Goal: Information Seeking & Learning: Compare options

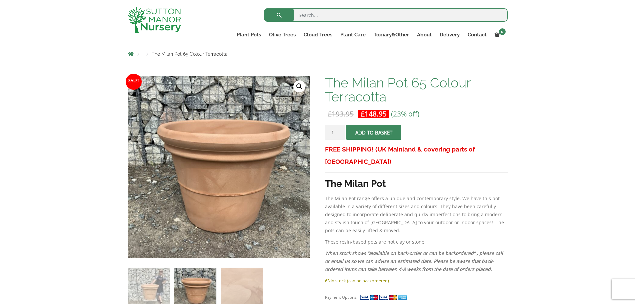
scroll to position [67, 0]
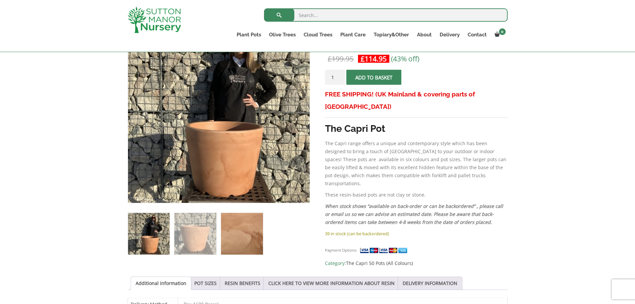
click at [246, 232] on img at bounding box center [242, 234] width 42 height 42
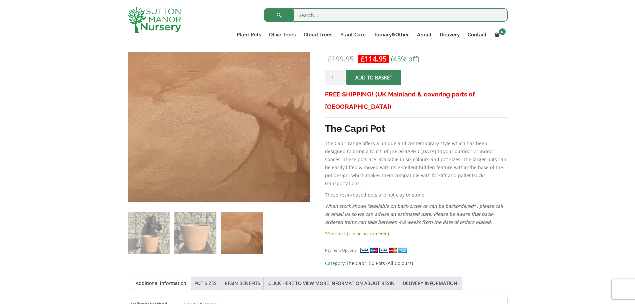
click at [242, 232] on img at bounding box center [242, 233] width 42 height 42
click at [200, 230] on img at bounding box center [195, 233] width 42 height 42
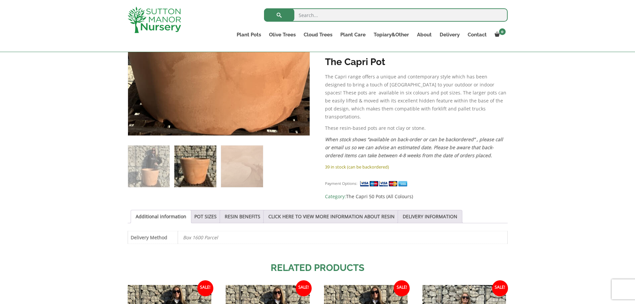
scroll to position [367, 0]
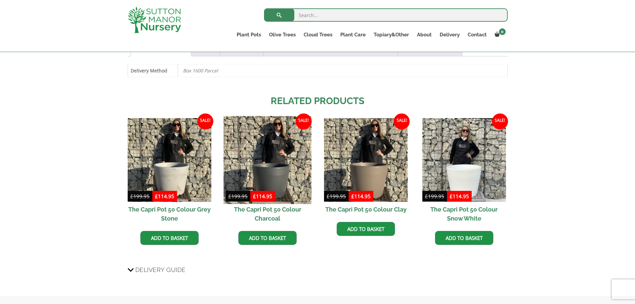
click at [270, 171] on img at bounding box center [268, 160] width 88 height 88
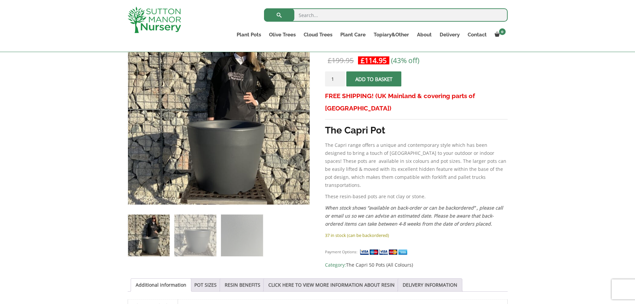
scroll to position [133, 0]
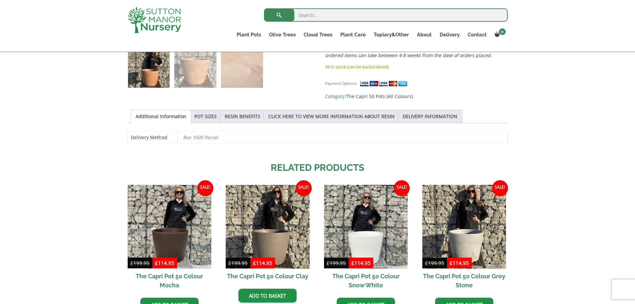
scroll to position [333, 0]
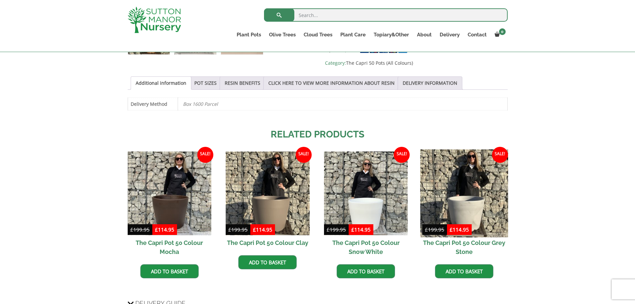
click at [483, 192] on img at bounding box center [464, 193] width 88 height 88
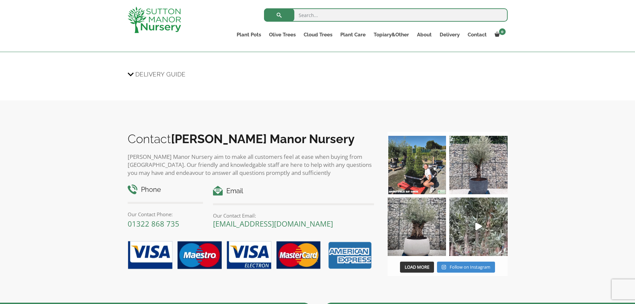
scroll to position [600, 0]
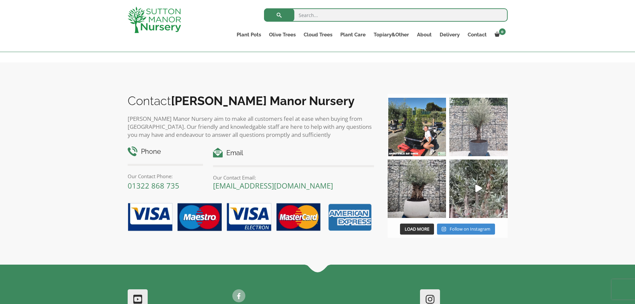
click at [483, 131] on img at bounding box center [478, 127] width 58 height 58
